Goal: Transaction & Acquisition: Purchase product/service

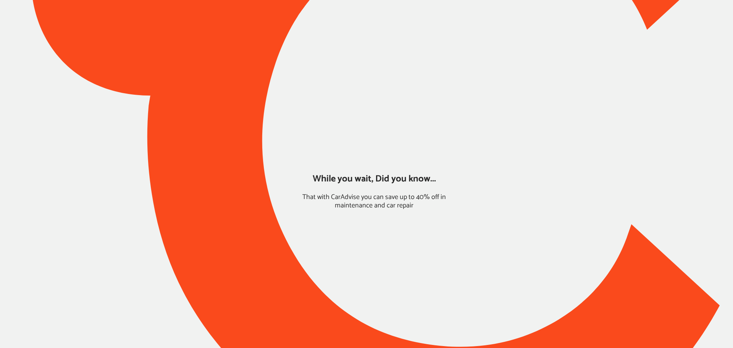
type input "*****"
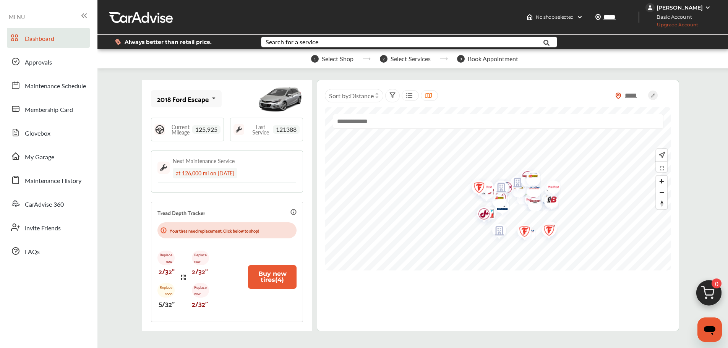
click at [39, 164] on link "My Garage" at bounding box center [48, 156] width 83 height 20
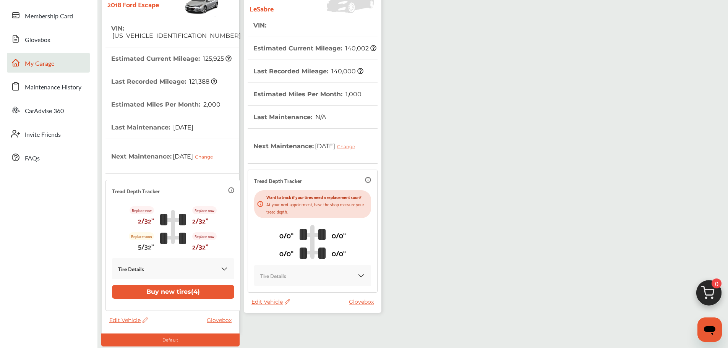
scroll to position [143, 0]
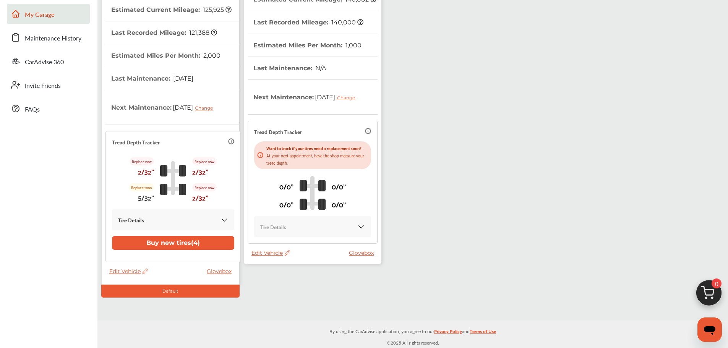
click at [274, 249] on thead "VIN : Estimated Current Mileage : 140,002 Last Recorded Mileage : 140,000 Estim…" at bounding box center [312, 107] width 130 height 284
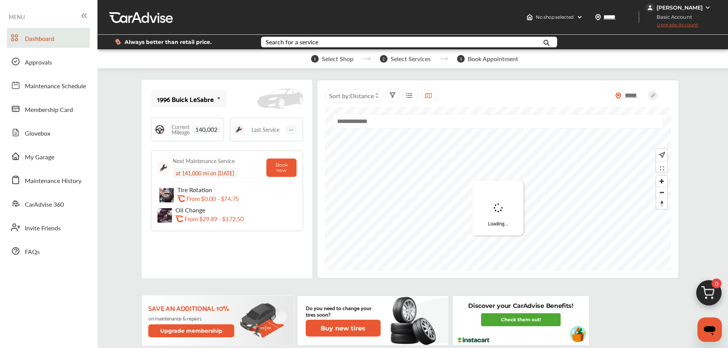
click at [52, 162] on span "My Garage" at bounding box center [39, 157] width 29 height 10
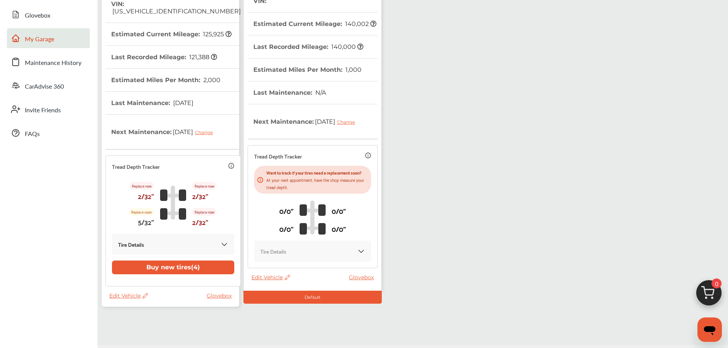
scroll to position [105, 0]
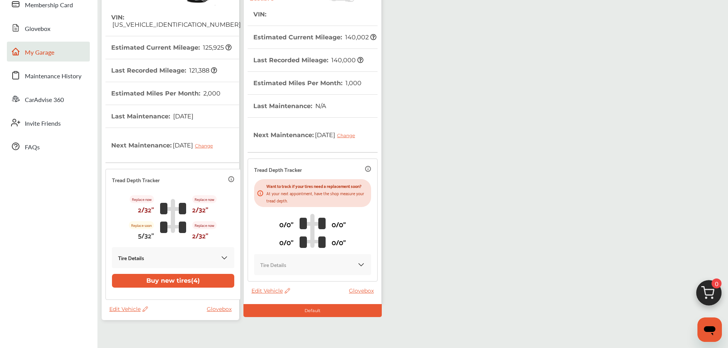
click at [269, 298] on div "Edit Vehicle Glovebox" at bounding box center [314, 292] width 126 height 11
click at [274, 287] on thead "VIN : Estimated Current Mileage : 140,002 Last Recorded Mileage : 140,000 Estim…" at bounding box center [312, 145] width 130 height 284
click at [275, 294] on span "Edit Vehicle" at bounding box center [270, 290] width 39 height 7
click at [293, 315] on div "Remove" at bounding box center [309, 318] width 69 height 12
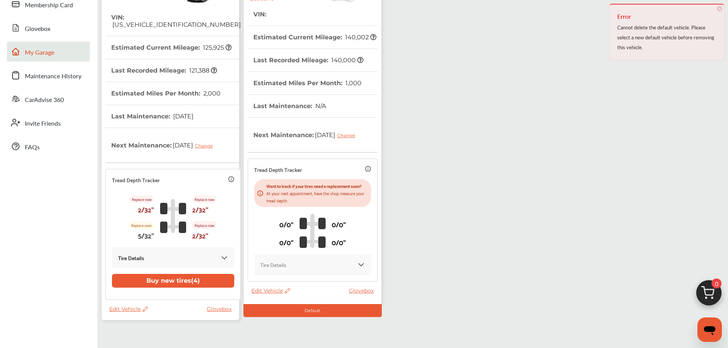
click at [274, 294] on span "Edit Vehicle" at bounding box center [270, 290] width 39 height 7
click at [286, 304] on div "Edit" at bounding box center [308, 304] width 69 height 12
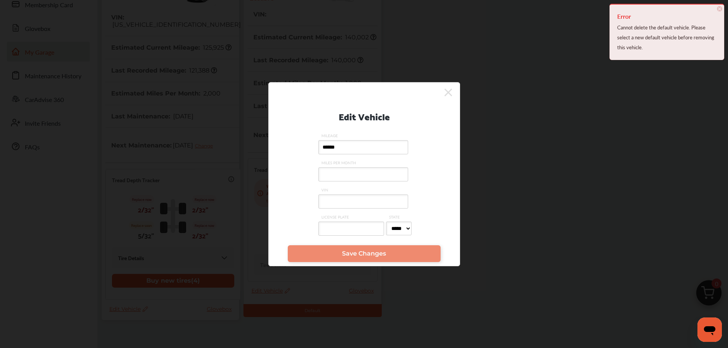
click at [372, 197] on input "VIN" at bounding box center [363, 201] width 90 height 14
paste input "**********"
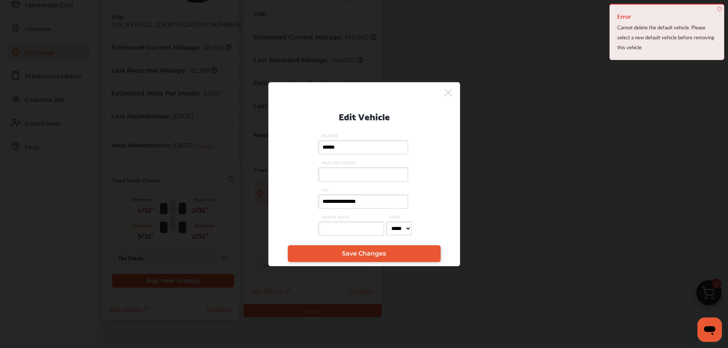
type input "**********"
click at [349, 179] on input "MILES PER MONTH" at bounding box center [363, 174] width 90 height 14
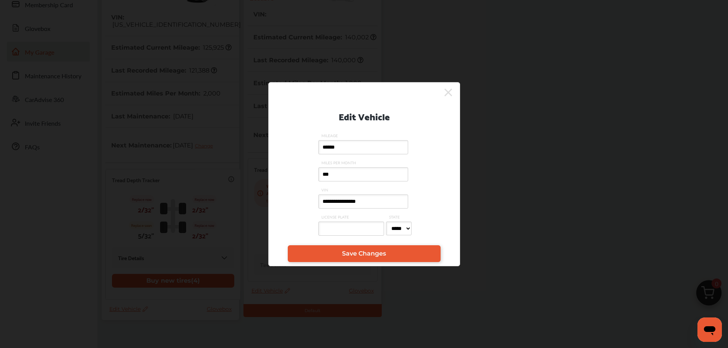
type input "***"
click at [379, 258] on link "Save Changes" at bounding box center [364, 253] width 153 height 17
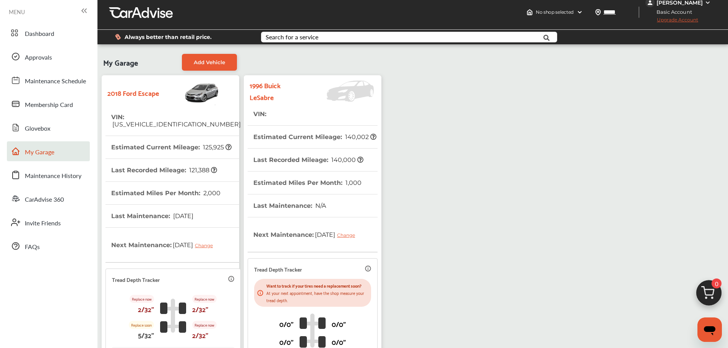
scroll to position [0, 0]
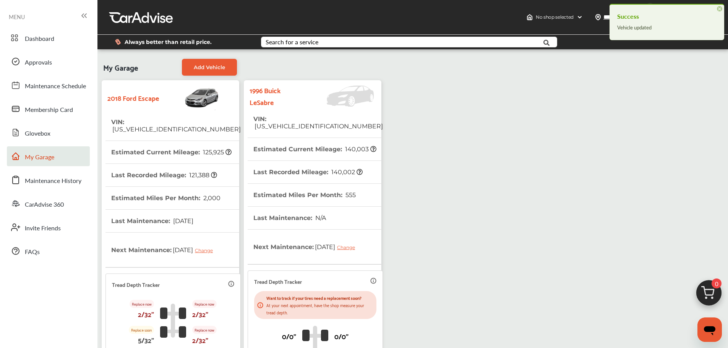
click at [280, 127] on th "VIN : [US_VEHICLE_IDENTIFICATION_NUMBER]" at bounding box center [317, 123] width 129 height 30
click at [48, 41] on span "Dashboard" at bounding box center [39, 39] width 29 height 10
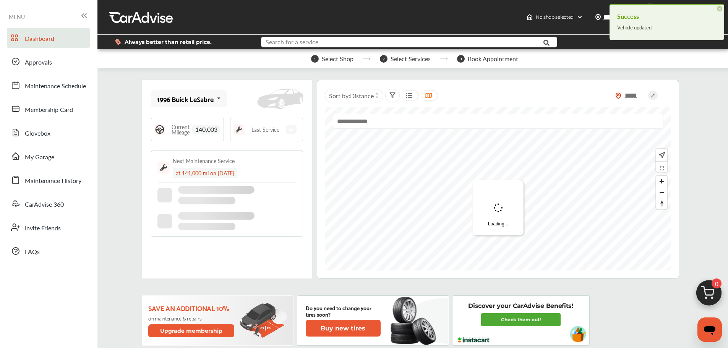
click at [365, 42] on input "text" at bounding box center [397, 43] width 270 height 12
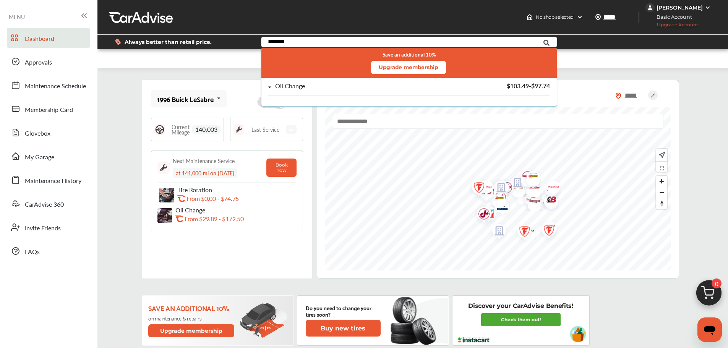
type input "*******"
click at [360, 81] on div "Oil Change $103.49 - $97.74" at bounding box center [408, 89] width 295 height 22
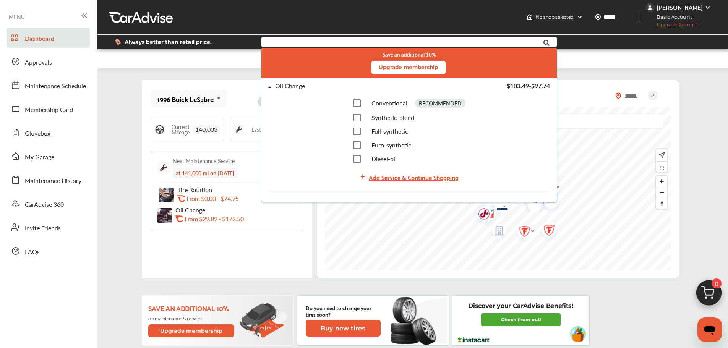
click at [408, 175] on div "Add Service & Continue Shopping" at bounding box center [414, 177] width 90 height 10
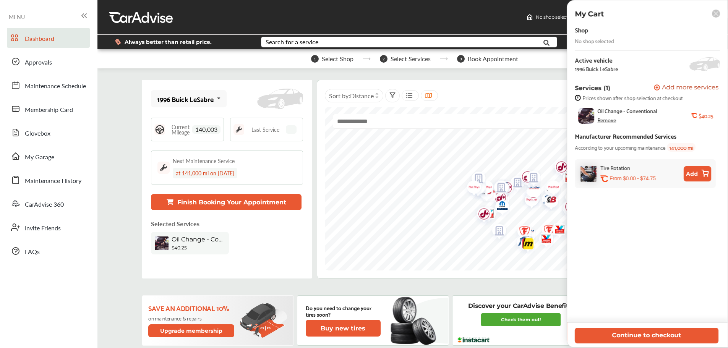
click at [654, 336] on button "Continue to checkout" at bounding box center [646, 336] width 144 height 16
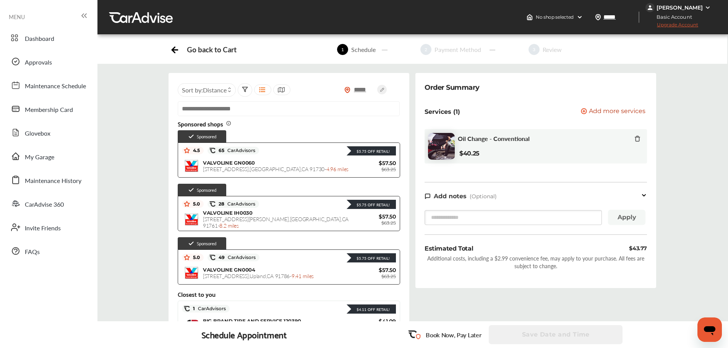
click at [613, 110] on span "Add more services" at bounding box center [617, 111] width 57 height 7
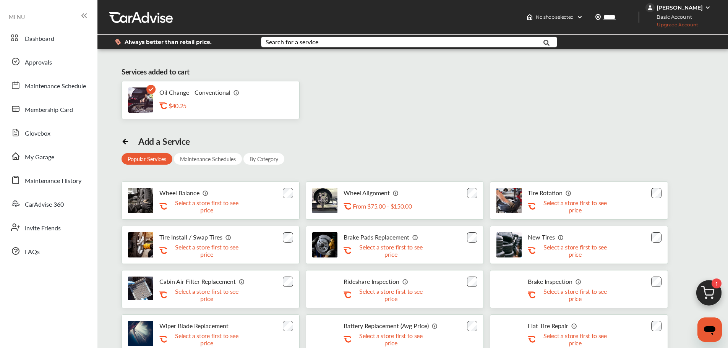
click at [165, 98] on div "Oil Change - Conventional .st0{fill:#FA4A1C;} $40.25" at bounding box center [202, 100] width 86 height 23
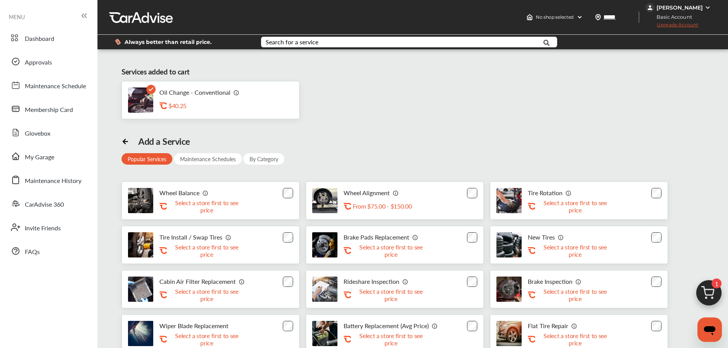
click at [169, 109] on div "$40.25" at bounding box center [206, 105] width 76 height 7
click at [38, 44] on link "Dashboard" at bounding box center [48, 38] width 83 height 20
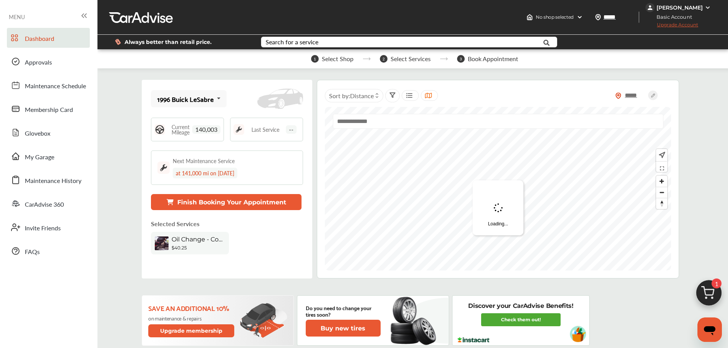
click at [707, 287] on img at bounding box center [708, 294] width 37 height 37
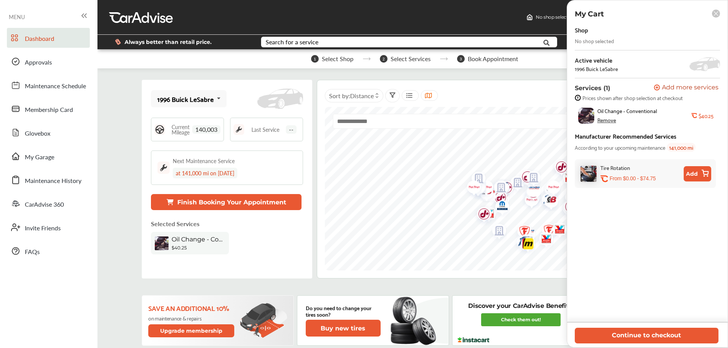
click at [603, 119] on div "Remove" at bounding box center [606, 120] width 19 height 6
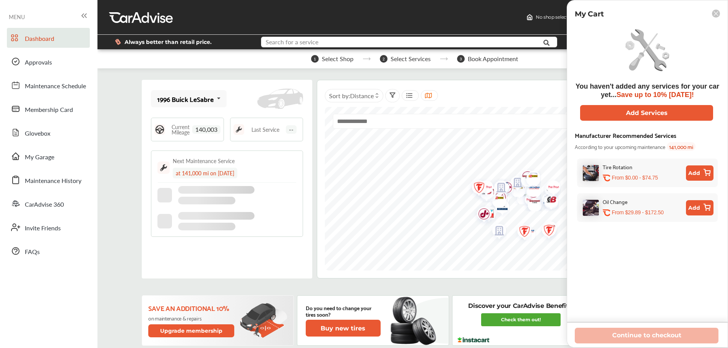
click at [386, 41] on input "text" at bounding box center [397, 43] width 270 height 12
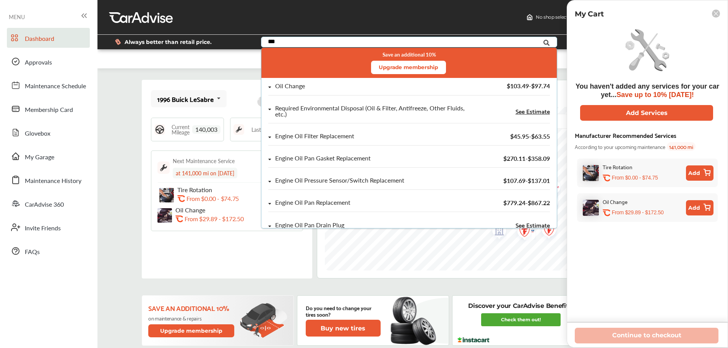
type input "***"
click at [316, 92] on div "Oil Change $103.49 - $97.74" at bounding box center [408, 89] width 281 height 13
